Goal: Transaction & Acquisition: Purchase product/service

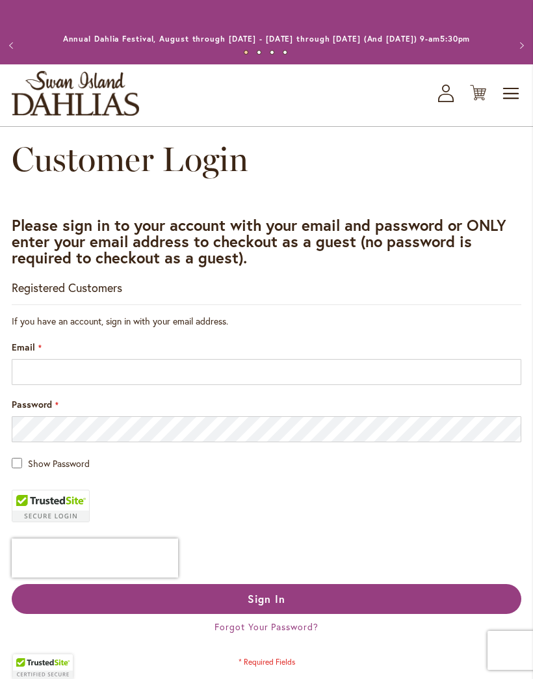
click at [473, 204] on main "Customer Login Please sign in to your account with your email and password or O…" at bounding box center [266, 479] width 533 height 678
click at [15, 53] on button "Previous" at bounding box center [13, 46] width 26 height 26
click at [18, 47] on button "Previous" at bounding box center [13, 46] width 26 height 26
click at [21, 57] on button "Previous" at bounding box center [13, 46] width 26 height 26
click at [517, 107] on span "Toggle Nav" at bounding box center [512, 94] width 20 height 26
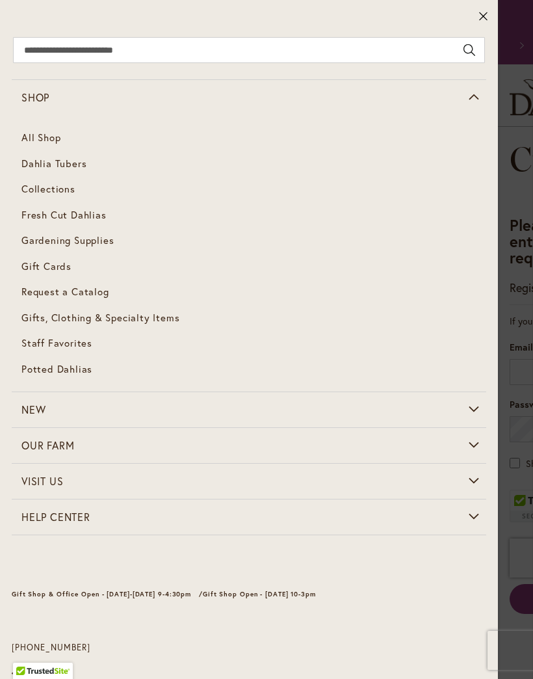
click at [73, 168] on span "Dahlia Tubers" at bounding box center [53, 163] width 65 height 13
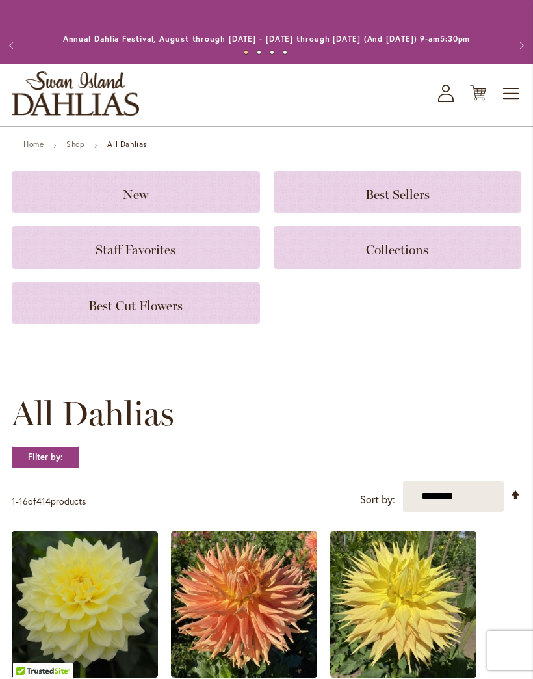
click at [185, 199] on h3 "New" at bounding box center [135, 192] width 217 height 14
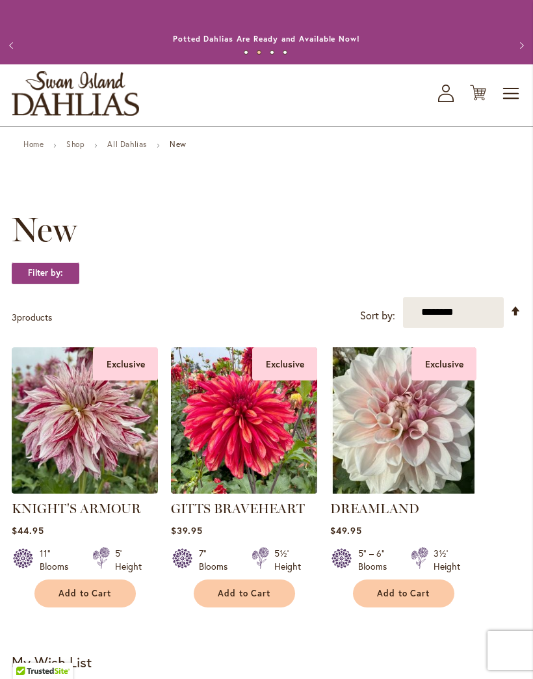
click at [129, 149] on link "All Dahlias" at bounding box center [127, 144] width 40 height 10
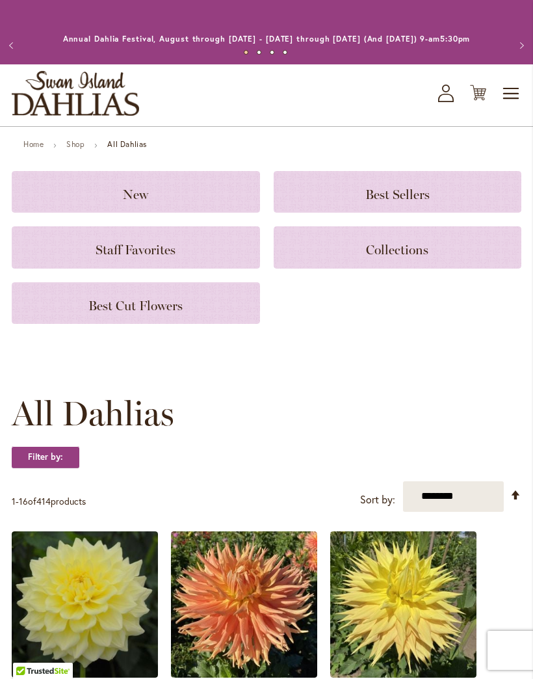
click at [430, 199] on h3 "Best Sellers" at bounding box center [397, 192] width 217 height 14
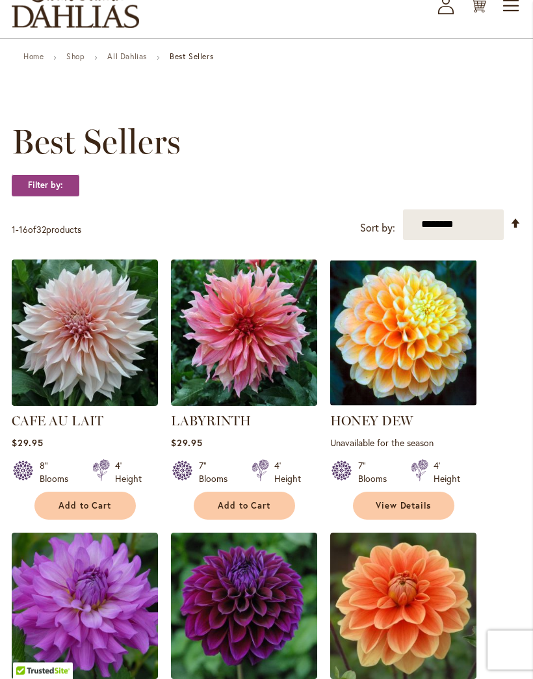
scroll to position [84, 0]
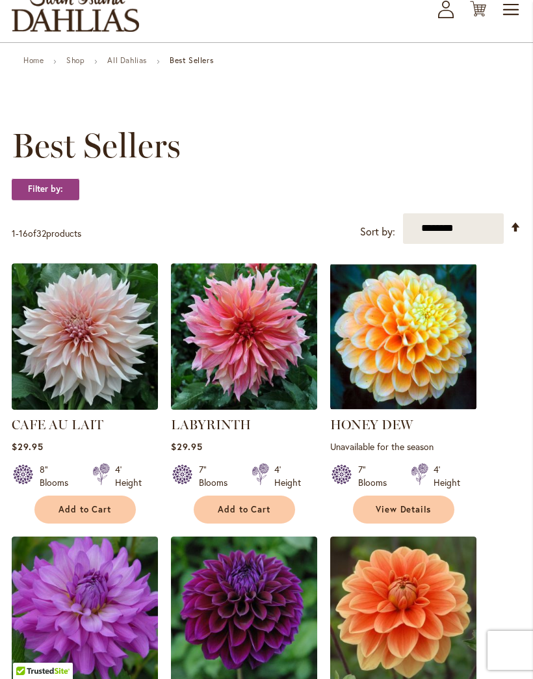
click at [414, 515] on span "View Details" at bounding box center [404, 509] width 56 height 11
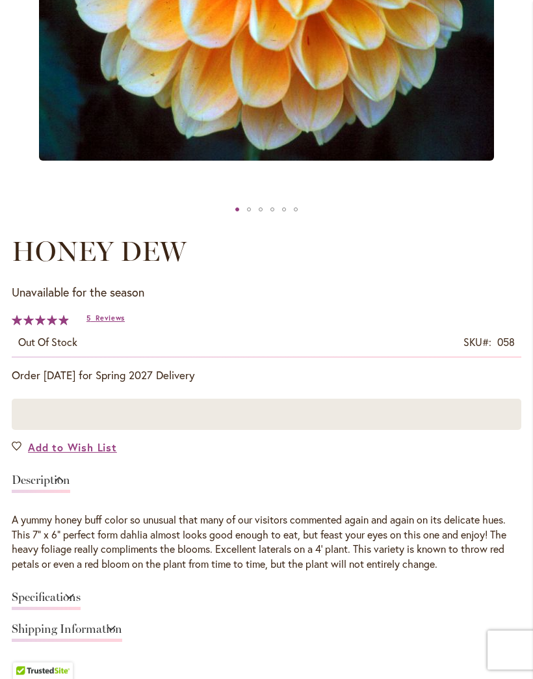
scroll to position [501, 0]
click at [49, 455] on span "Add to Wish List" at bounding box center [72, 447] width 89 height 15
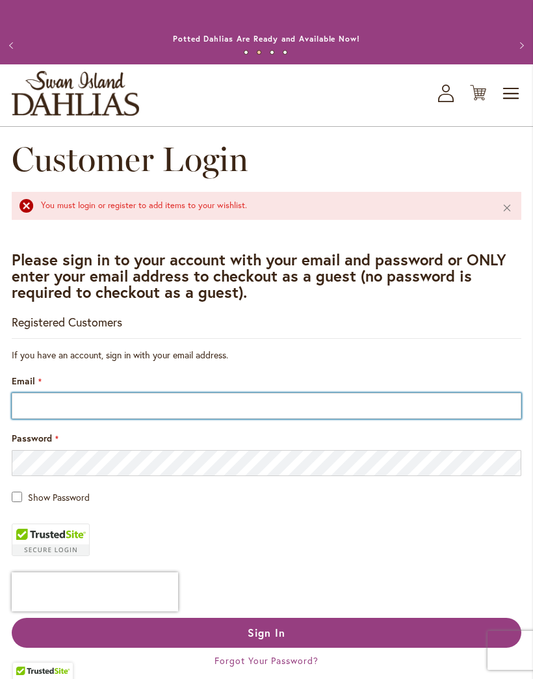
click at [51, 419] on input "Email" at bounding box center [267, 406] width 510 height 26
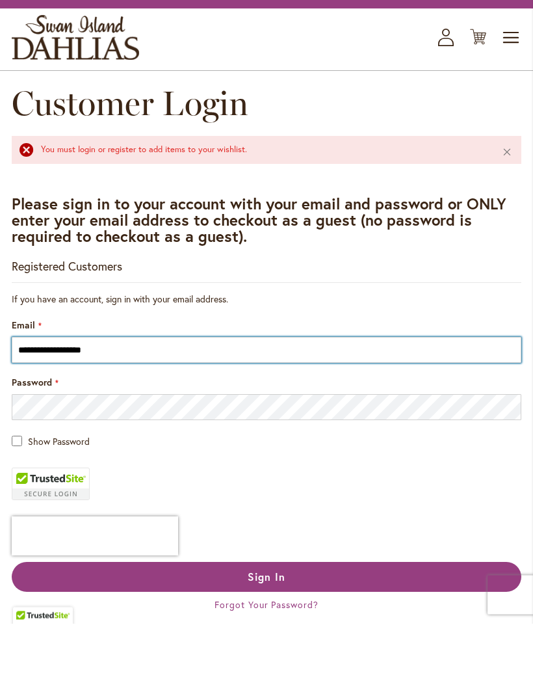
type input "**********"
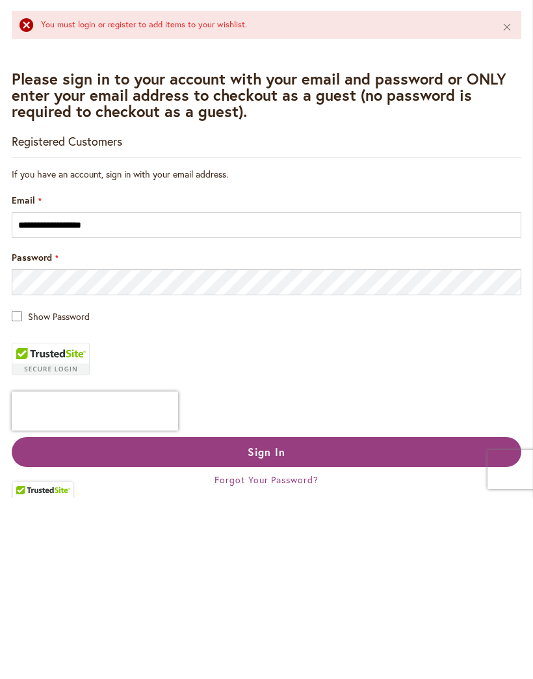
scroll to position [181, 0]
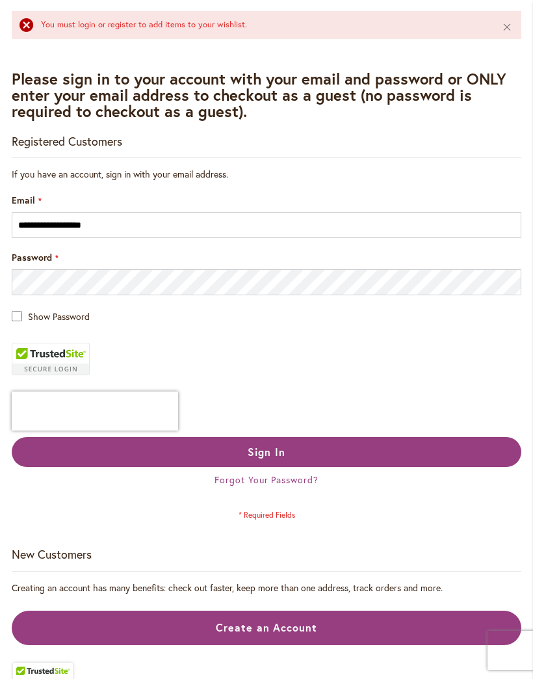
click at [353, 462] on button "Sign In" at bounding box center [267, 452] width 510 height 30
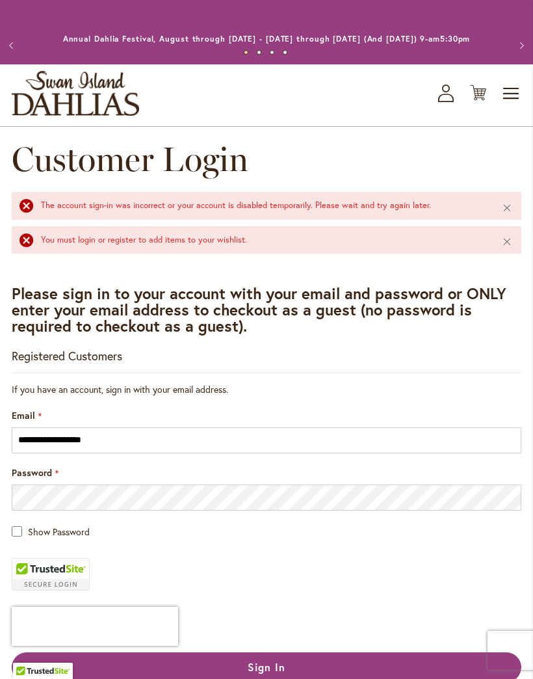
click at [434, 111] on div "Toggle Nav Shop All Shop Dahlia Tubers Collections Fresh Cut Dahlias Gardening …" at bounding box center [266, 95] width 533 height 62
click at [454, 98] on link "My Account Log In/Register" at bounding box center [446, 94] width 16 height 18
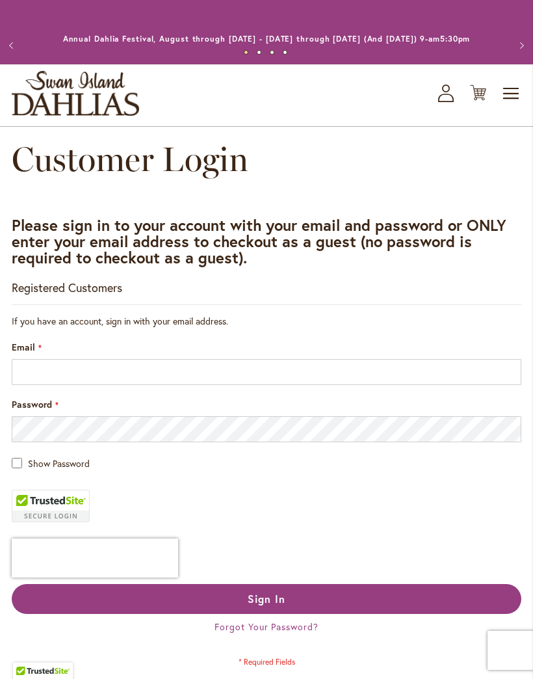
click at [25, 49] on button "Previous" at bounding box center [13, 46] width 26 height 26
click at [14, 46] on button "Previous" at bounding box center [13, 46] width 26 height 26
click at [16, 49] on button "Previous" at bounding box center [13, 46] width 26 height 26
click at [25, 49] on button "Previous" at bounding box center [13, 46] width 26 height 26
click at [525, 42] on button "Next" at bounding box center [520, 46] width 26 height 26
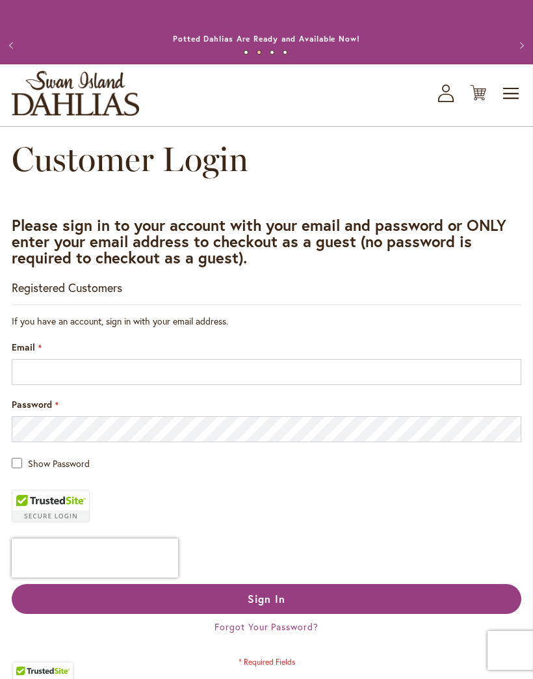
click at [26, 44] on button "Previous" at bounding box center [13, 46] width 26 height 26
click at [452, 102] on icon at bounding box center [446, 98] width 16 height 8
click at [485, 101] on icon at bounding box center [478, 93] width 16 height 16
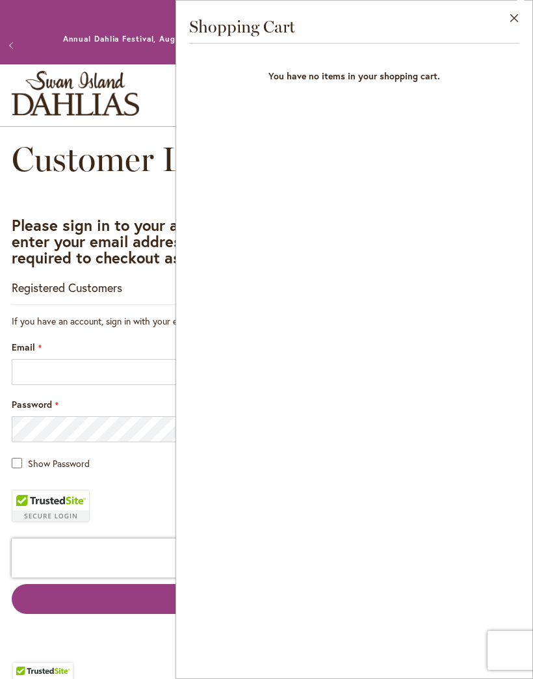
click at [524, 20] on button "Close" at bounding box center [515, 21] width 36 height 41
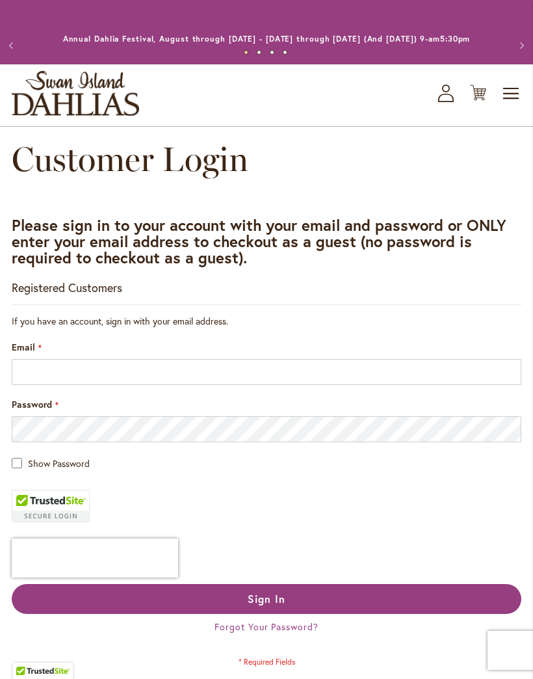
click at [518, 107] on span "Toggle Nav" at bounding box center [512, 94] width 20 height 26
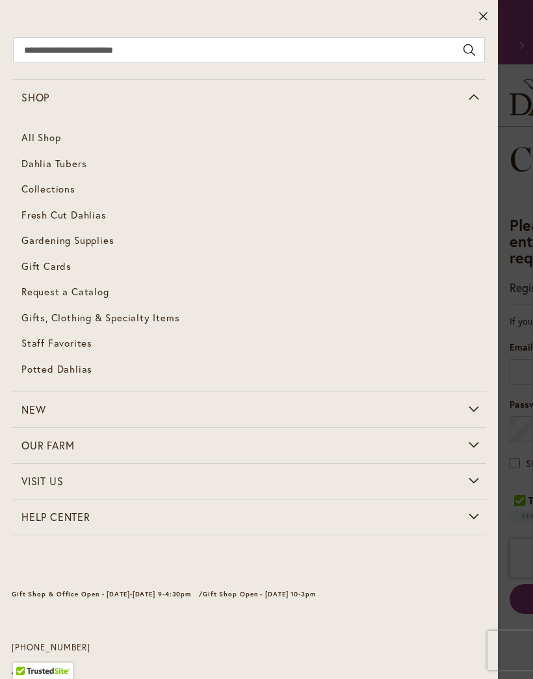
click at [67, 171] on link "Dahlia Tubers" at bounding box center [249, 164] width 475 height 26
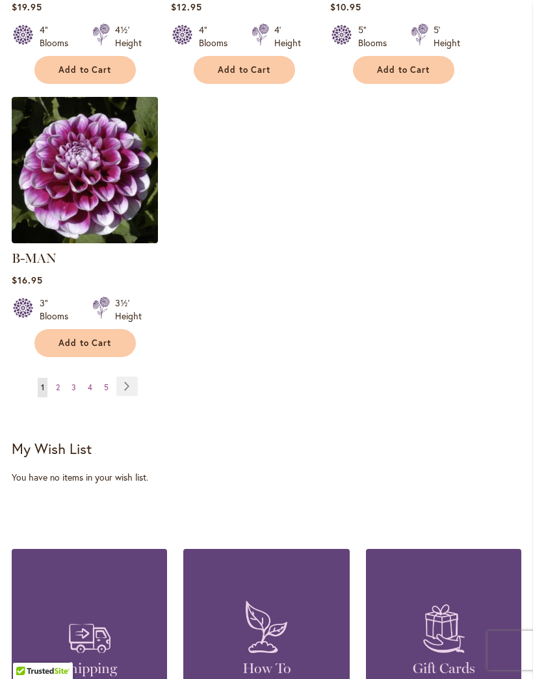
scroll to position [1816, 0]
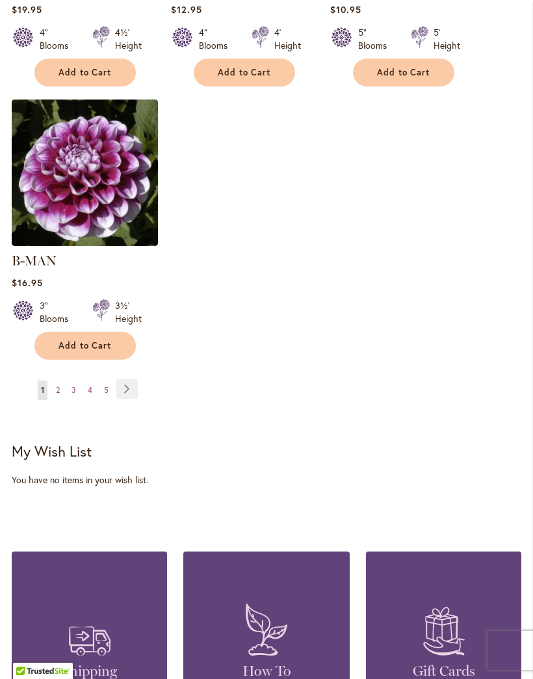
click at [137, 379] on link "Page Next" at bounding box center [126, 389] width 21 height 20
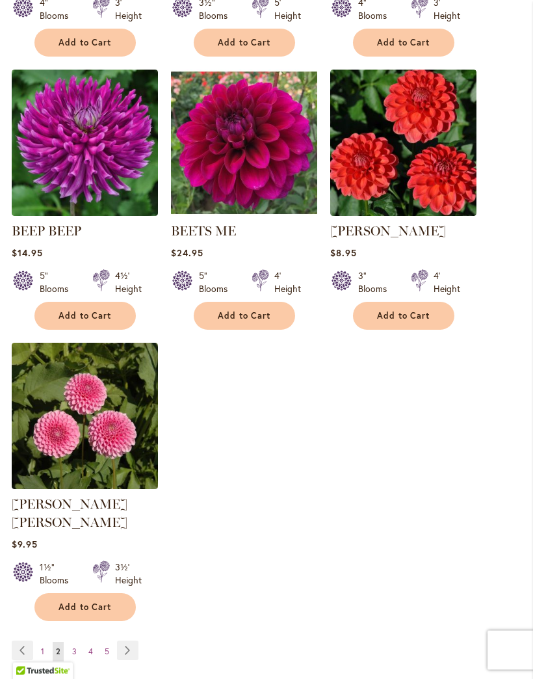
scroll to position [1554, 0]
click at [133, 648] on link "Page Next" at bounding box center [127, 651] width 21 height 20
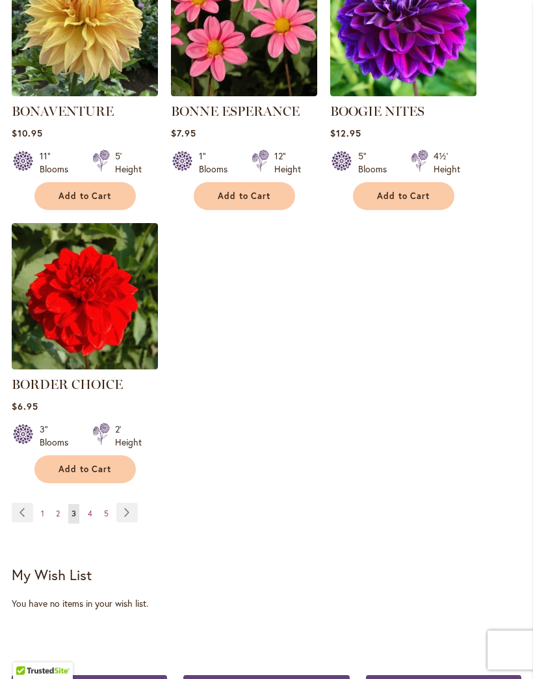
scroll to position [1670, 0]
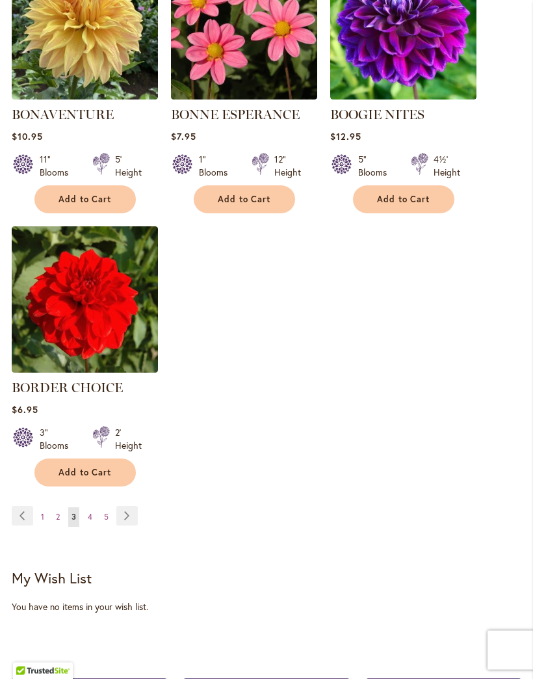
click at [134, 526] on link "Page Next" at bounding box center [126, 517] width 21 height 20
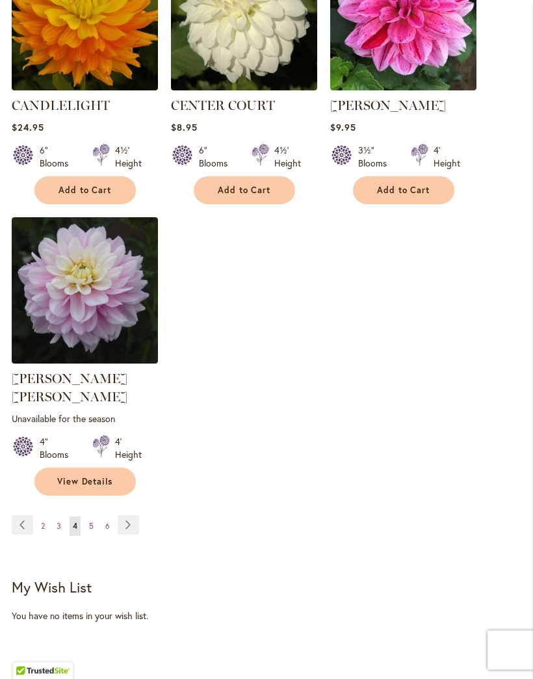
scroll to position [1698, 0]
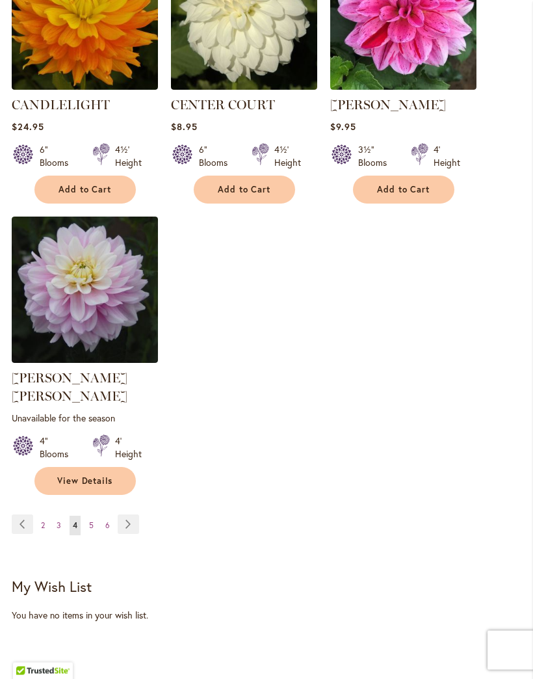
click at [138, 519] on link "Page Next" at bounding box center [128, 525] width 21 height 20
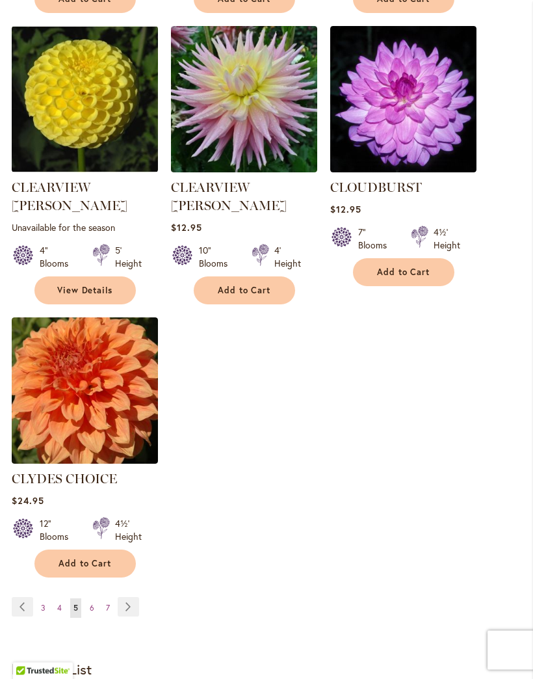
scroll to position [1619, 0]
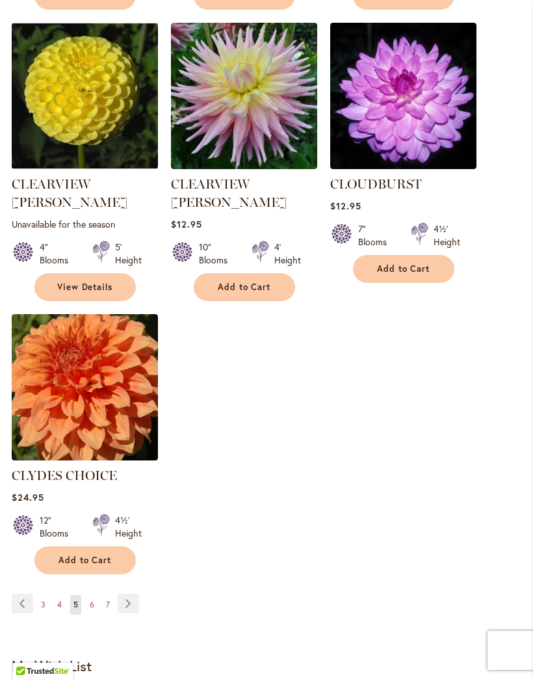
click at [137, 594] on link "Page Next" at bounding box center [128, 604] width 21 height 20
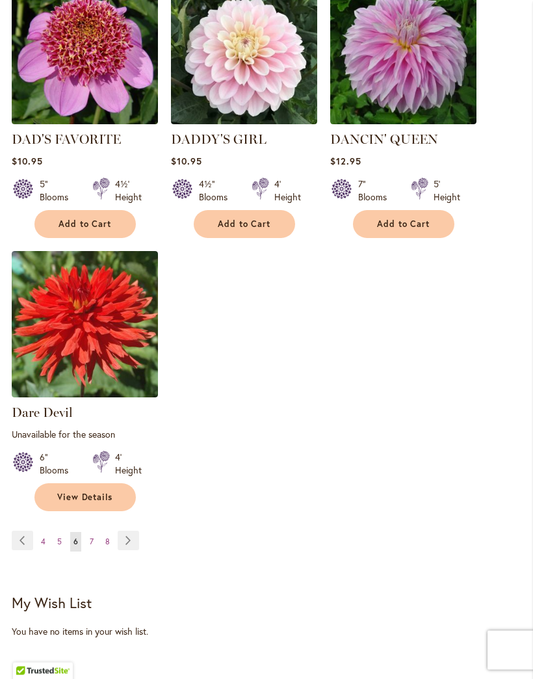
scroll to position [1692, 0]
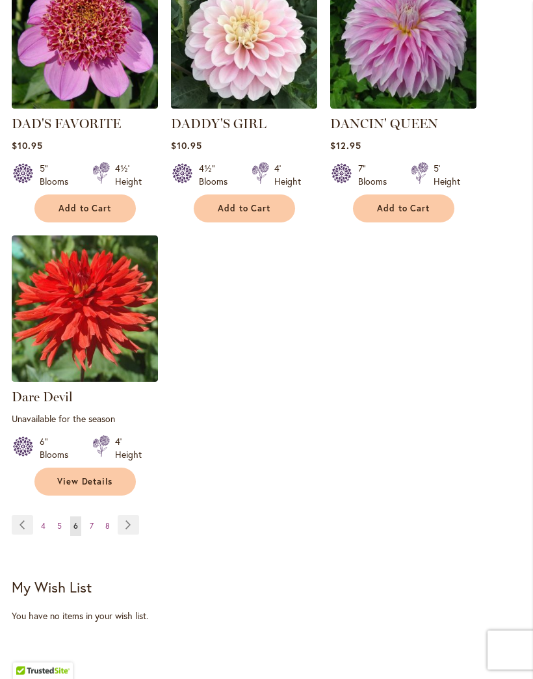
click at [133, 535] on link "Page Next" at bounding box center [128, 526] width 21 height 20
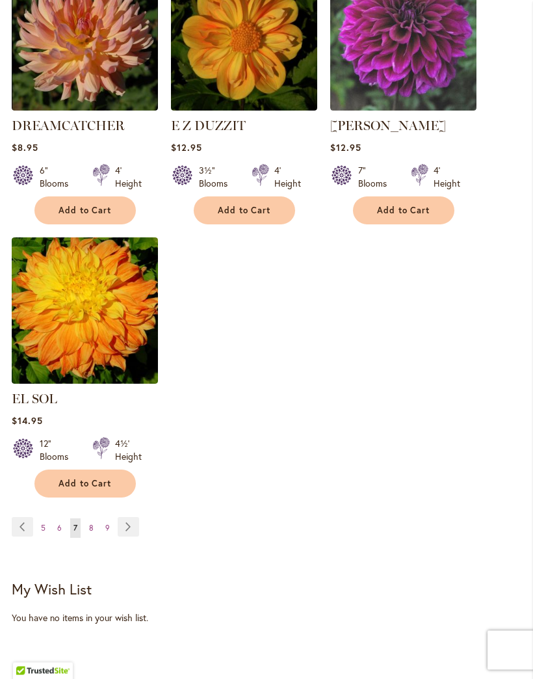
scroll to position [1678, 0]
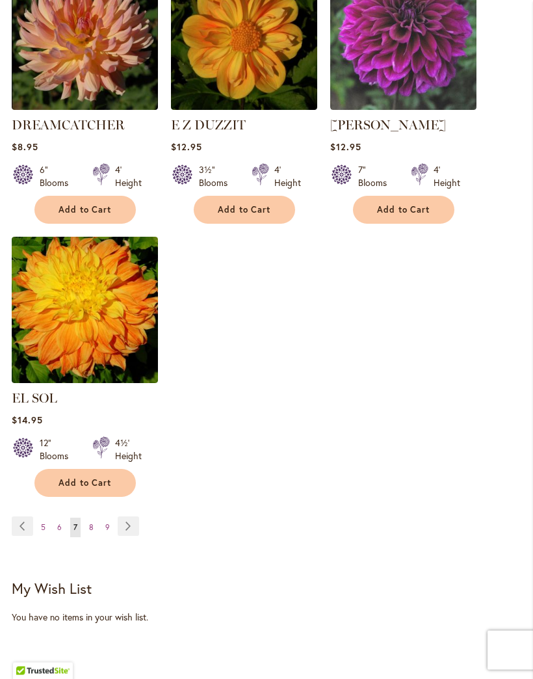
click at [131, 522] on link "Page Next" at bounding box center [128, 527] width 21 height 20
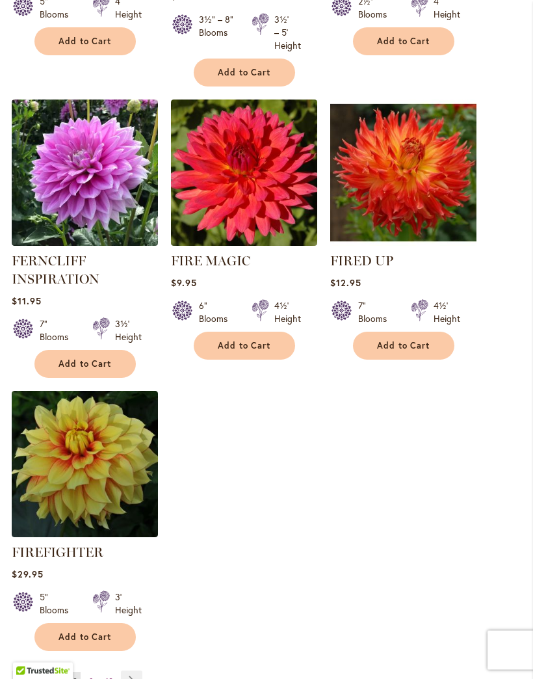
scroll to position [1569, 0]
click at [129, 678] on link "Page Next" at bounding box center [131, 681] width 21 height 20
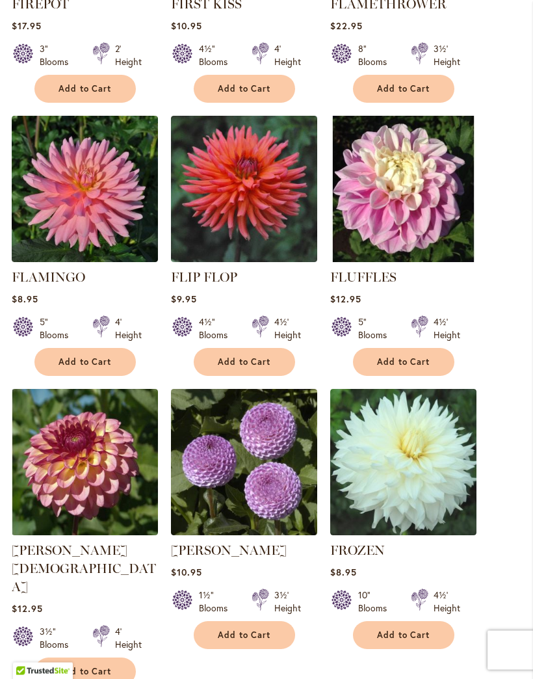
scroll to position [706, 0]
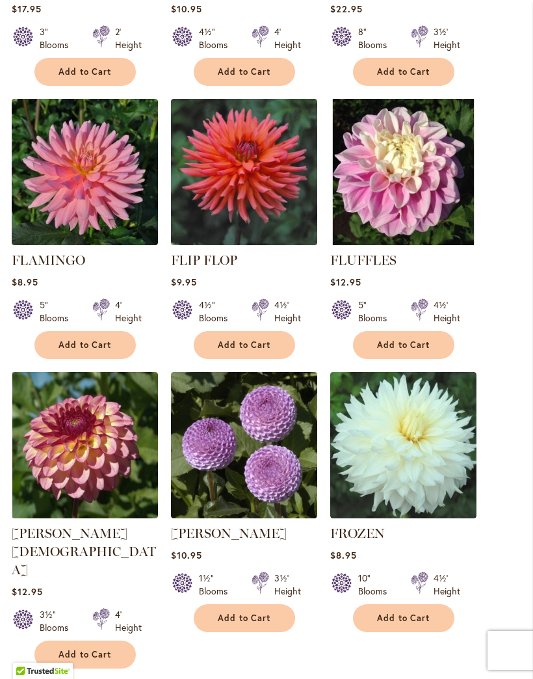
click at [408, 351] on span "Add to Cart" at bounding box center [403, 344] width 53 height 11
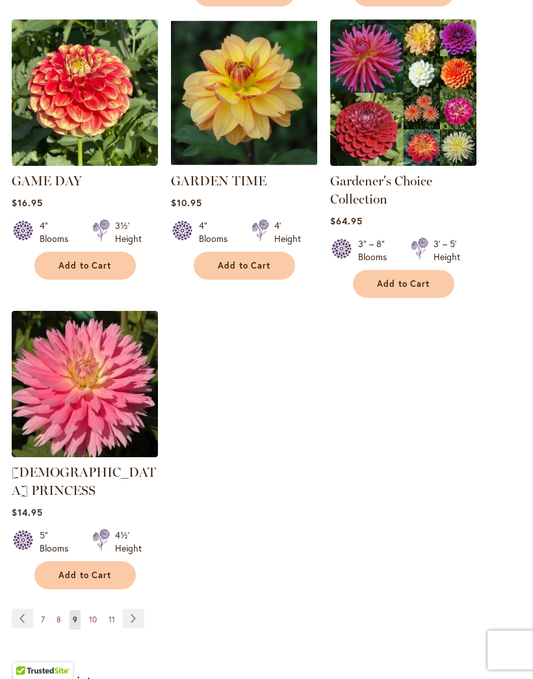
scroll to position [1694, 0]
click at [138, 609] on link "Page Next" at bounding box center [133, 619] width 21 height 20
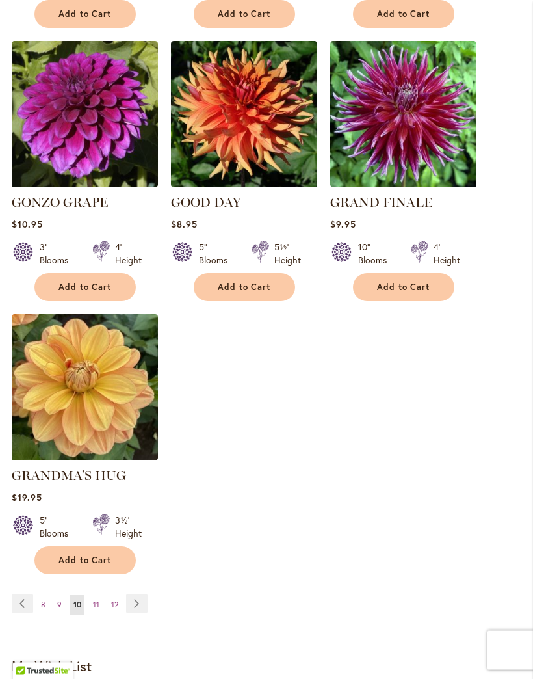
scroll to position [1599, 0]
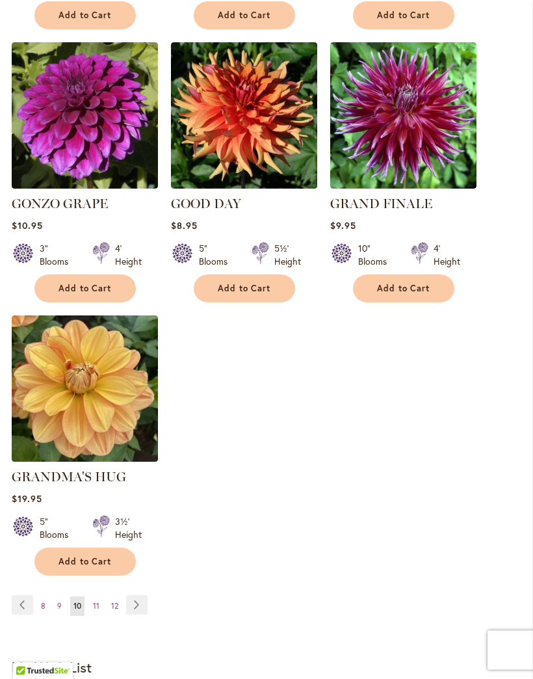
click at [144, 598] on link "Page Next" at bounding box center [136, 606] width 21 height 20
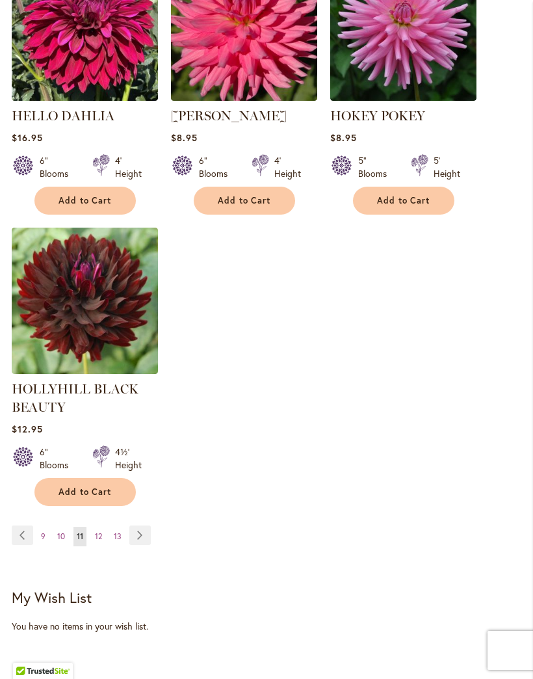
scroll to position [1724, 0]
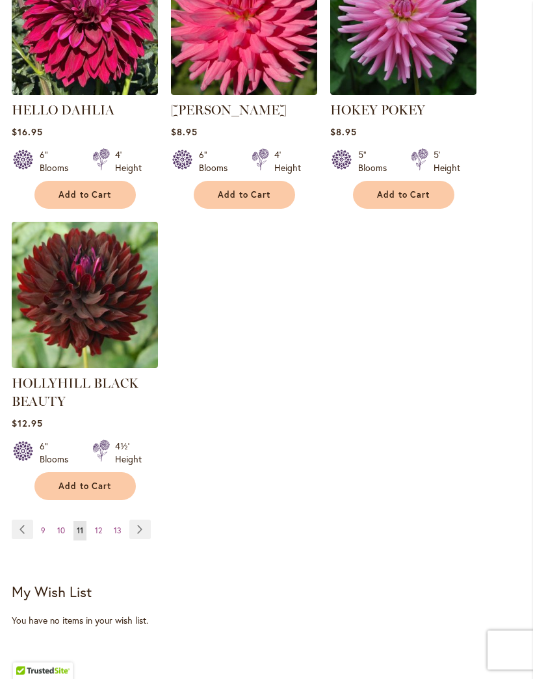
click at [138, 540] on link "Page Next" at bounding box center [139, 530] width 21 height 20
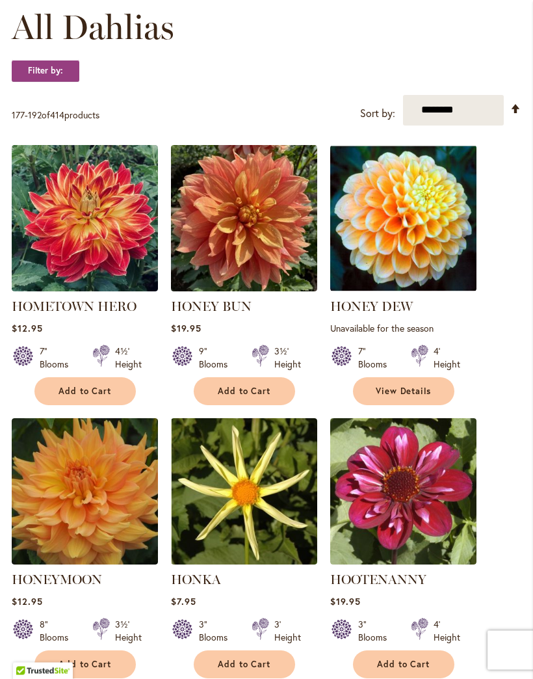
scroll to position [388, 0]
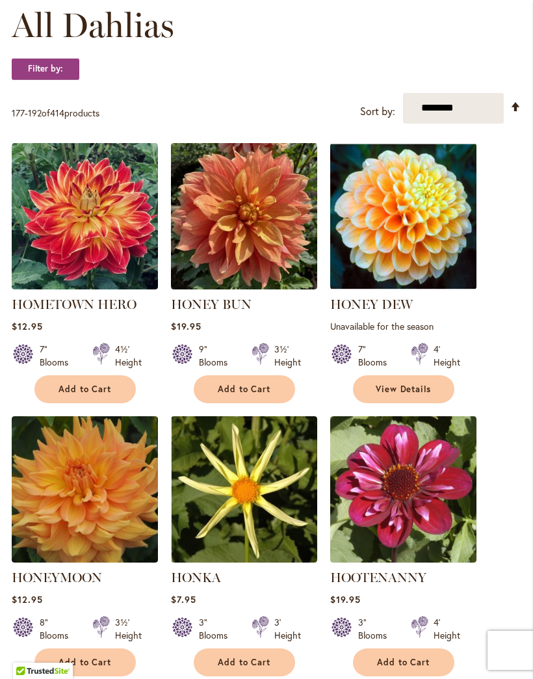
click at [419, 395] on span "View Details" at bounding box center [404, 389] width 56 height 11
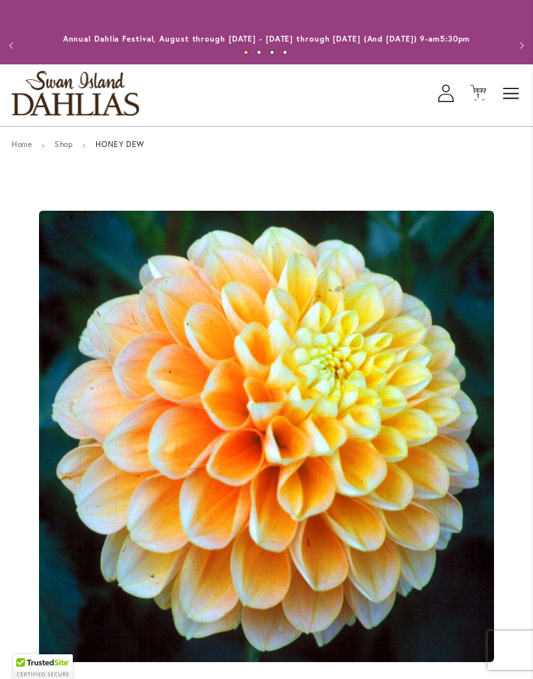
click at [364, 491] on img "Honey Dew" at bounding box center [266, 436] width 455 height 451
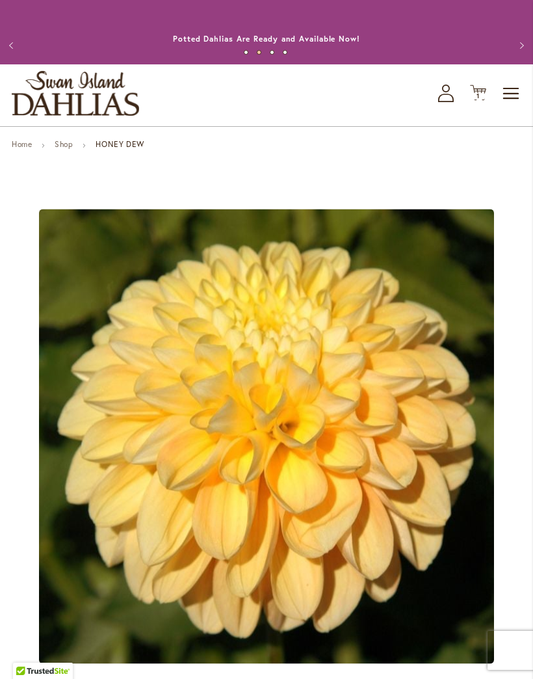
click at [10, 49] on button "Previous" at bounding box center [13, 46] width 26 height 26
click at [6, 47] on button "Previous" at bounding box center [13, 46] width 26 height 26
click at [13, 49] on button "Previous" at bounding box center [13, 46] width 26 height 26
